Goal: Information Seeking & Learning: Learn about a topic

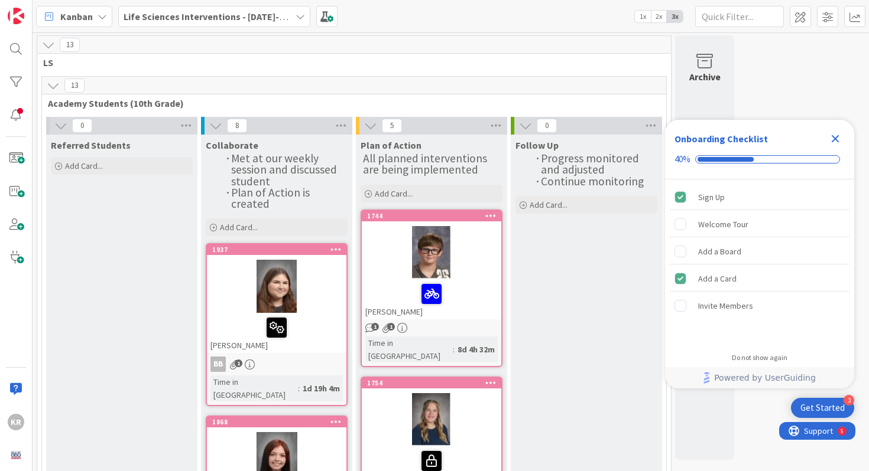
click at [302, 280] on div at bounding box center [276, 286] width 139 height 53
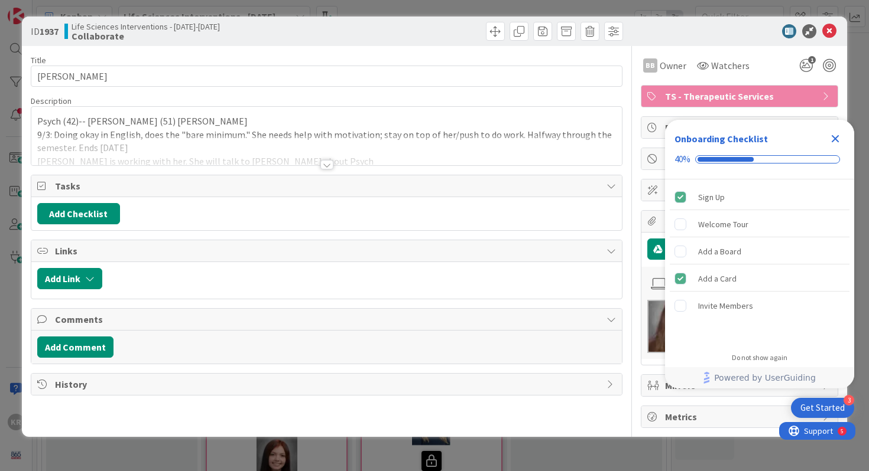
click at [327, 162] on div at bounding box center [326, 164] width 13 height 9
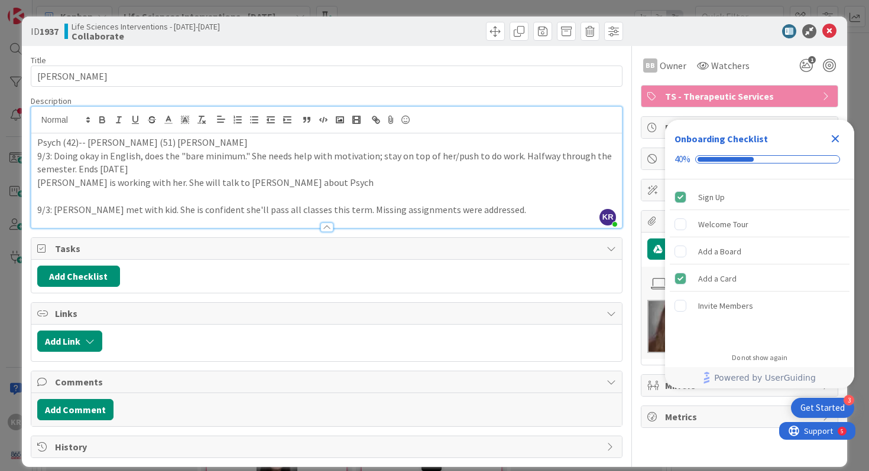
click at [1, 293] on div "ID 1937 Life Sciences Interventions - 2025-2026 Collaborate Title 17 / 128 Mada…" at bounding box center [434, 235] width 869 height 471
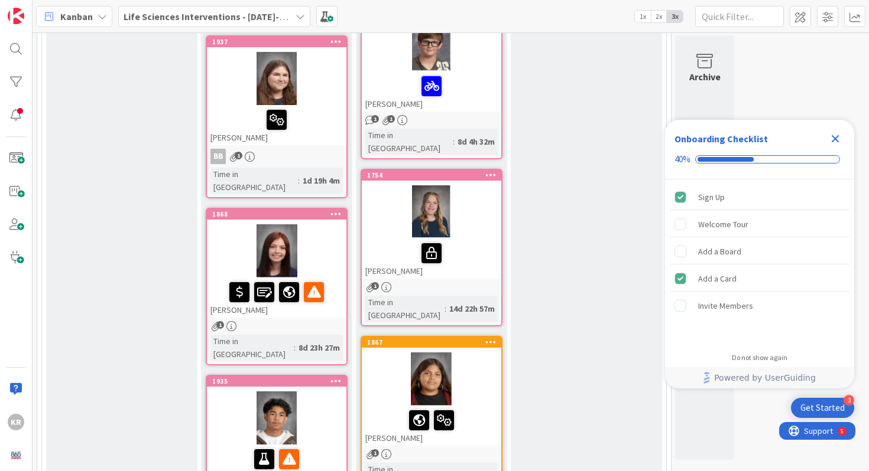
click at [329, 280] on div at bounding box center [276, 292] width 132 height 25
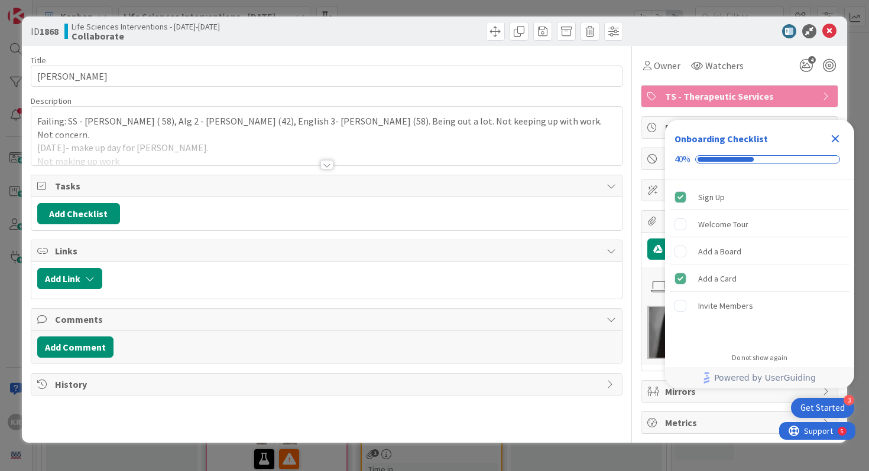
click at [14, 187] on div "ID 1868 Life Sciences Interventions - 2025-2026 Collaborate Title 14 / 128 BRIO…" at bounding box center [434, 235] width 869 height 471
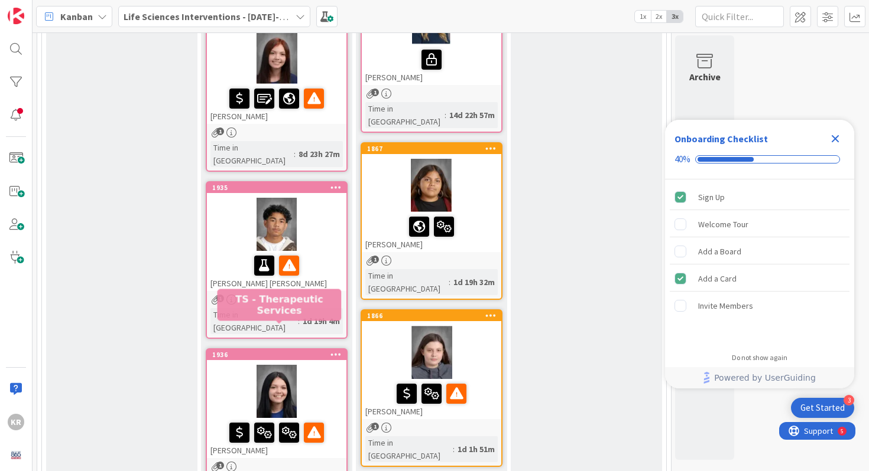
scroll to position [408, 0]
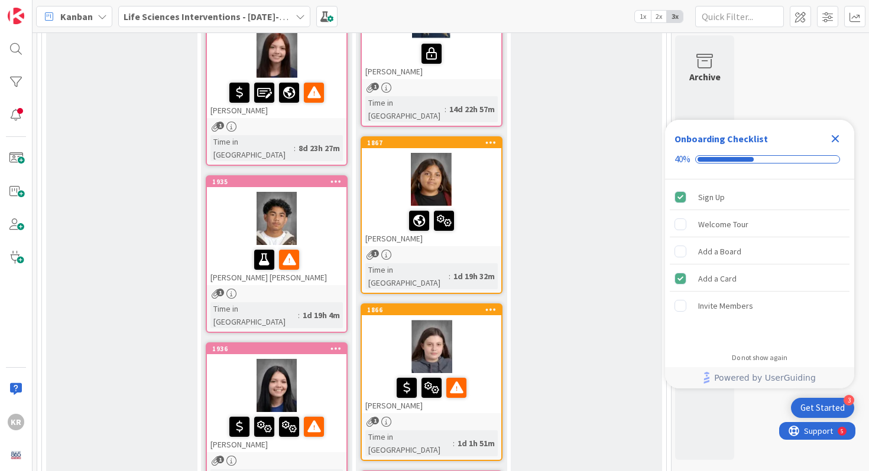
click at [228, 248] on div at bounding box center [276, 260] width 132 height 25
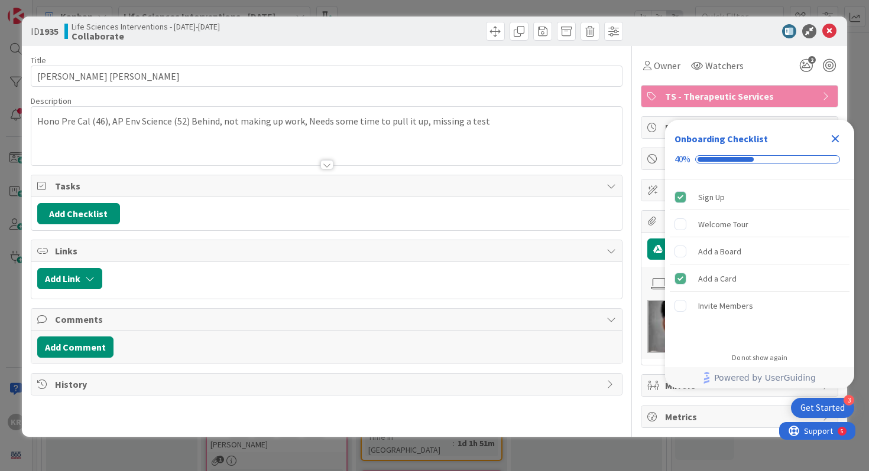
click at [15, 179] on div "ID 1935 Life Sciences Interventions - 2025-2026 Collaborate Title 23 / 128 Alex…" at bounding box center [434, 235] width 869 height 471
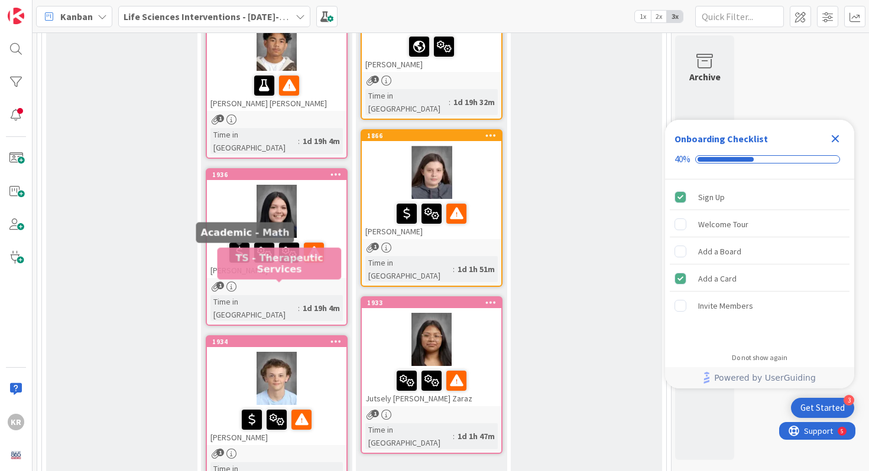
scroll to position [603, 0]
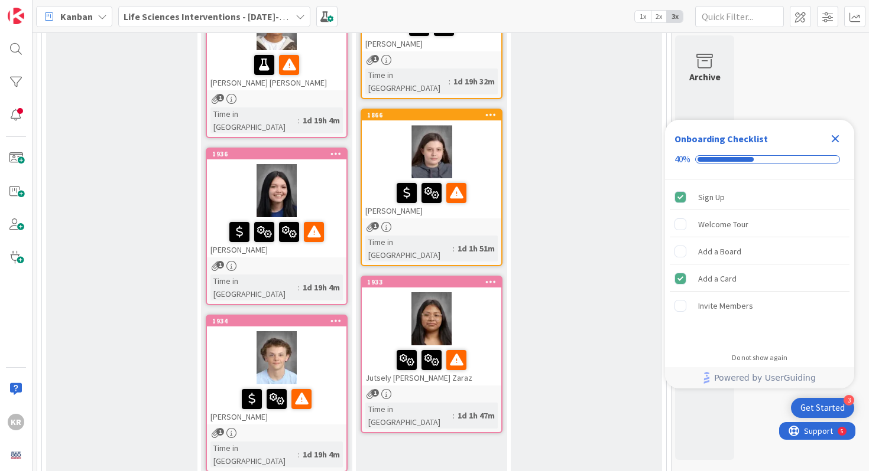
click at [238, 331] on div at bounding box center [276, 357] width 139 height 53
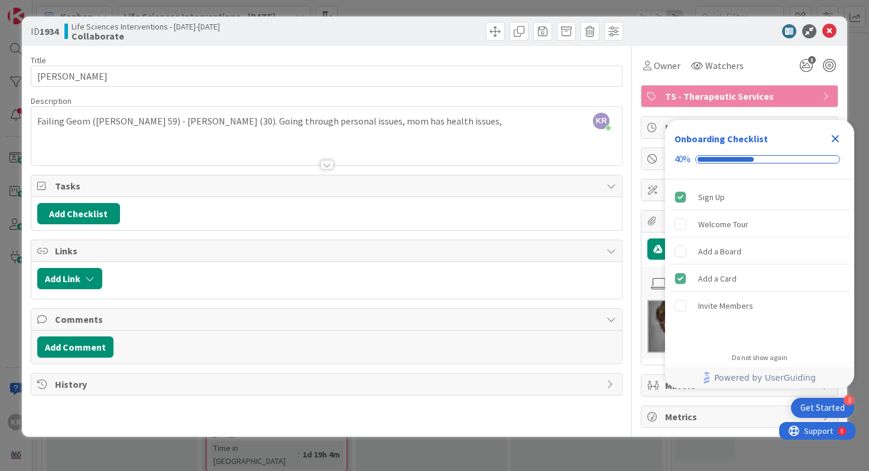
click at [409, 128] on div "KR Kailey Ryan just joined Failing Geom (Meade 59) - Lynch (30). Going through …" at bounding box center [326, 136] width 591 height 58
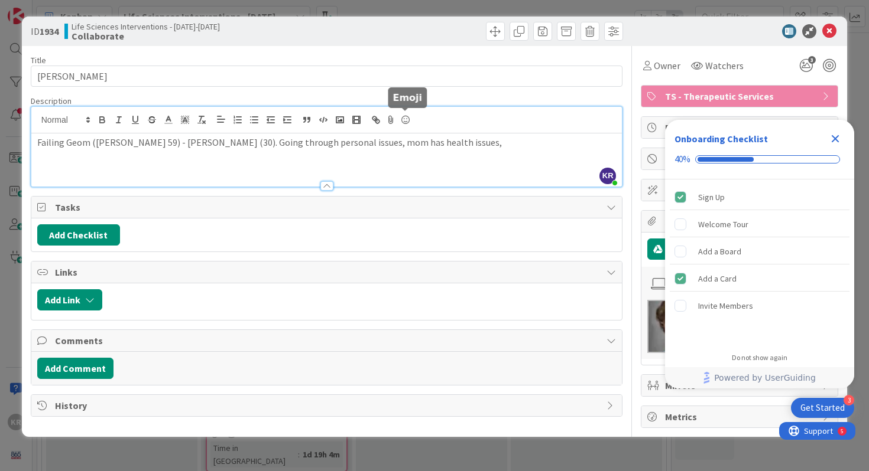
click at [428, 137] on p "Failing Geom (Meade 59) - Lynch (30). Going through personal issues, mom has he…" at bounding box center [326, 143] width 579 height 14
click at [833, 133] on icon "Close Checklist" at bounding box center [835, 139] width 14 height 14
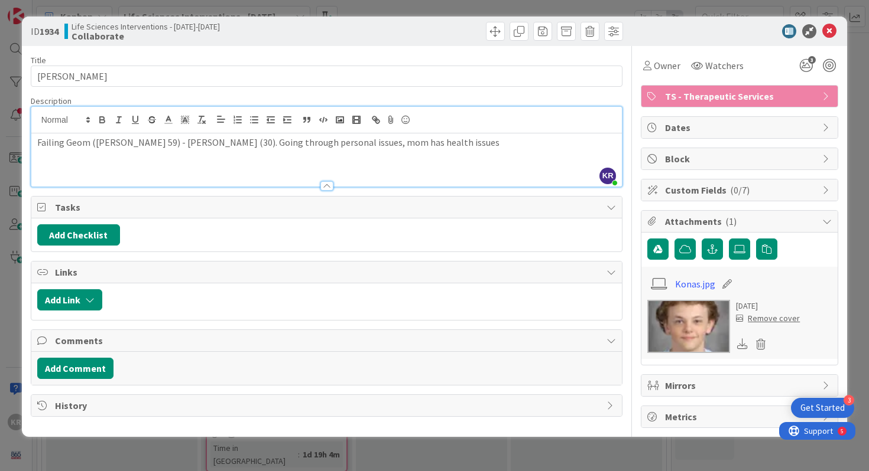
click at [696, 330] on img at bounding box center [688, 326] width 83 height 53
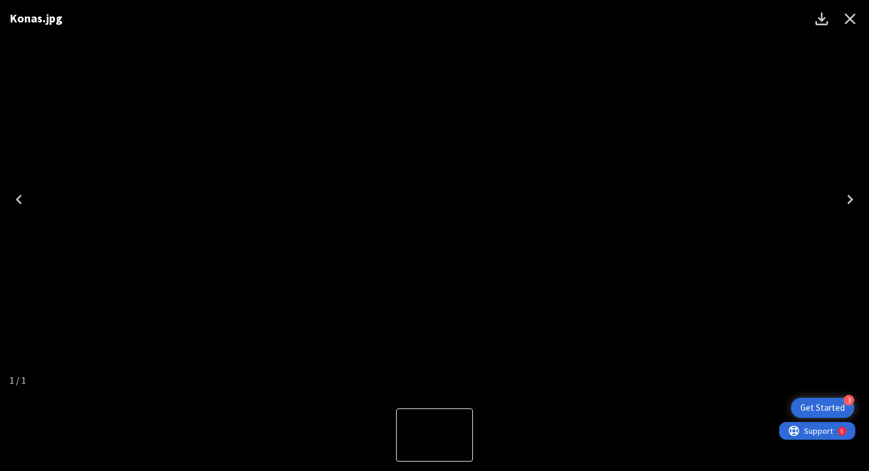
click at [845, 24] on icon "Close" at bounding box center [849, 18] width 19 height 19
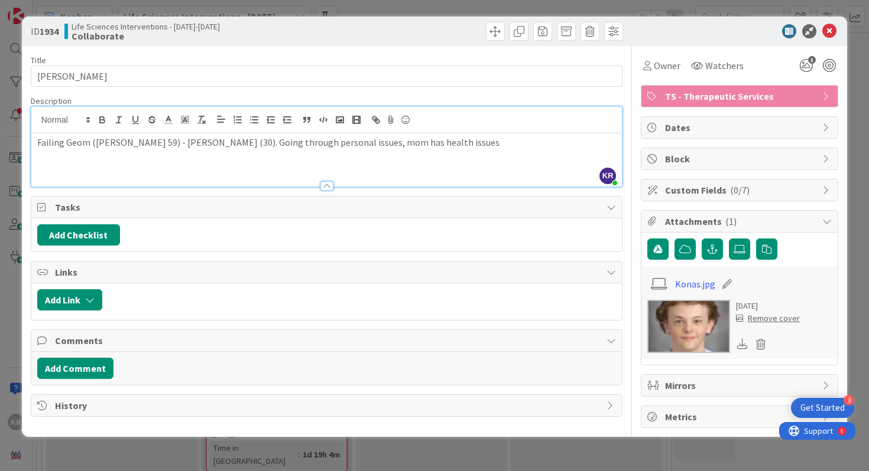
click at [425, 157] on p at bounding box center [326, 156] width 579 height 14
click at [416, 144] on p "Failing Geom (Meade 59) - Lynch (30). Going through personal issues, mom has he…" at bounding box center [326, 143] width 579 height 14
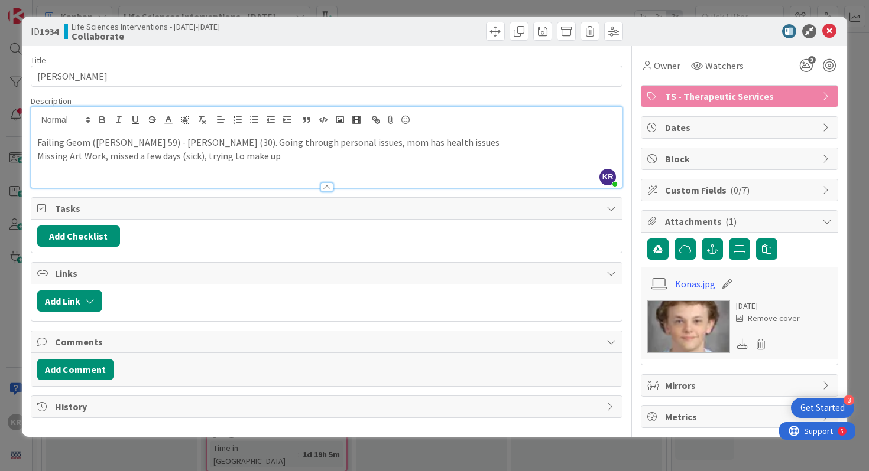
click at [37, 162] on div "Failing Geom (Meade 59) - Lynch (30). Going through personal issues, mom has he…" at bounding box center [326, 161] width 591 height 54
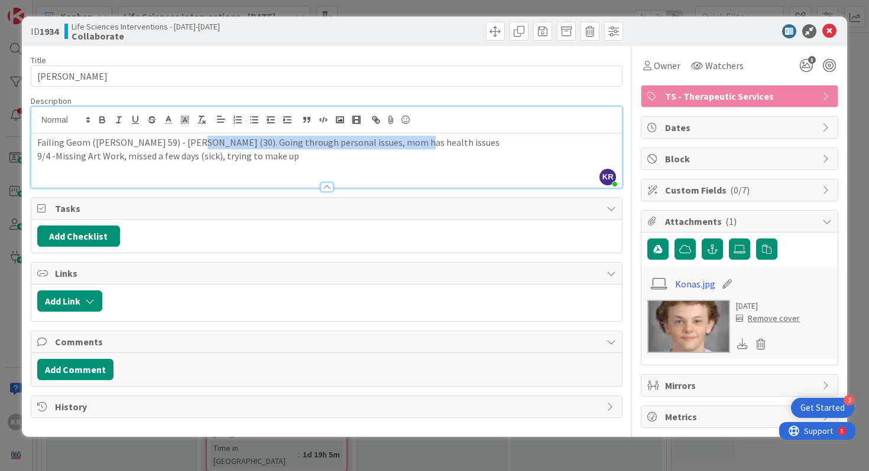
drag, startPoint x: 187, startPoint y: 144, endPoint x: 406, endPoint y: 147, distance: 218.6
click at [406, 147] on p "Failing Geom (Meade 59) - Lynch (30). Going through personal issues, mom has he…" at bounding box center [326, 143] width 579 height 14
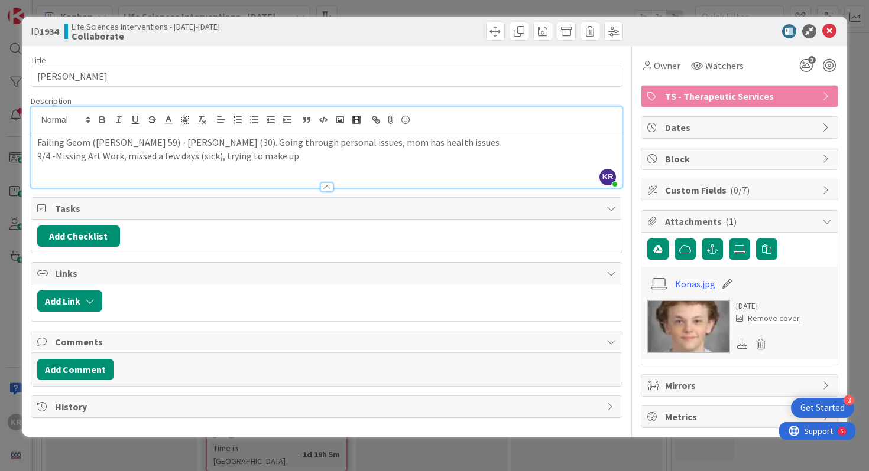
click at [301, 160] on p "9/4 -Missing Art Work, missed a few days (sick), trying to make up" at bounding box center [326, 156] width 579 height 14
click at [0, 240] on div "ID 1934 Life Sciences Interventions - 2025-2026 Collaborate Title 12 / 128 Link…" at bounding box center [434, 235] width 869 height 471
